Goal: Use online tool/utility

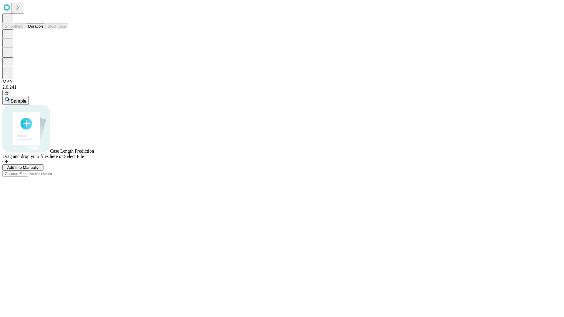
click at [43, 29] on button "Duration" at bounding box center [35, 26] width 19 height 6
click at [84, 159] on span "Select File" at bounding box center [74, 156] width 20 height 5
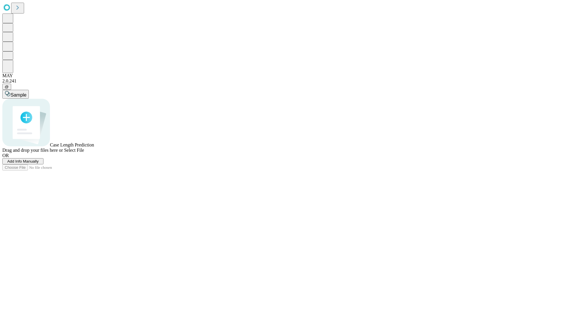
click at [84, 153] on span "Select File" at bounding box center [74, 150] width 20 height 5
